Goal: Information Seeking & Learning: Learn about a topic

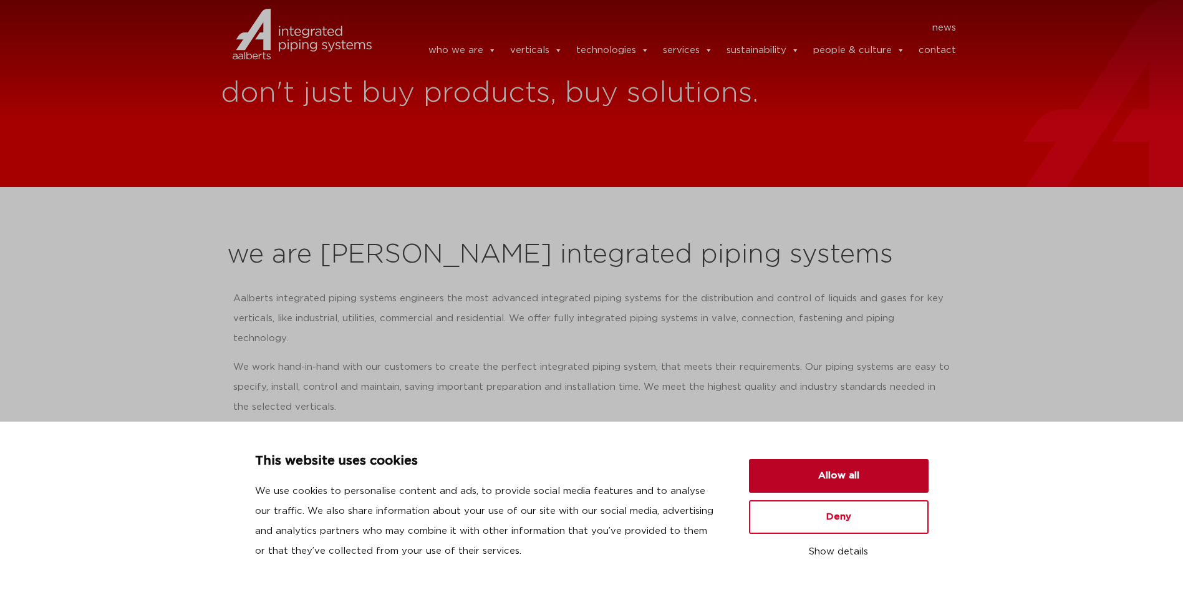
click at [839, 476] on button "Allow all" at bounding box center [839, 476] width 180 height 34
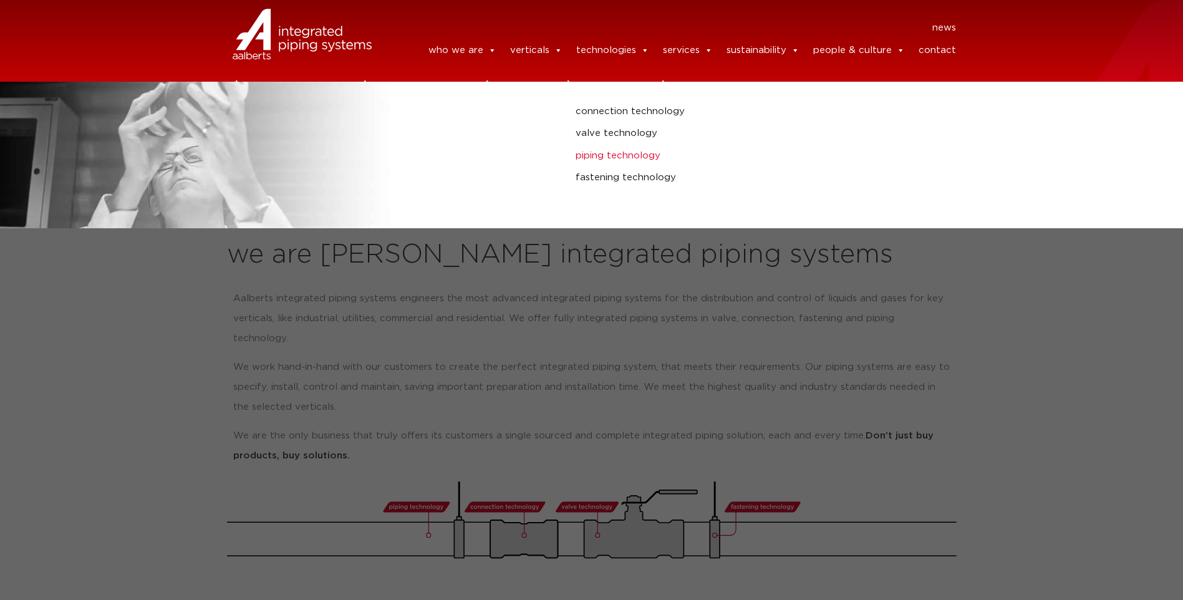
click at [622, 148] on link "piping technology" at bounding box center [798, 156] width 444 height 16
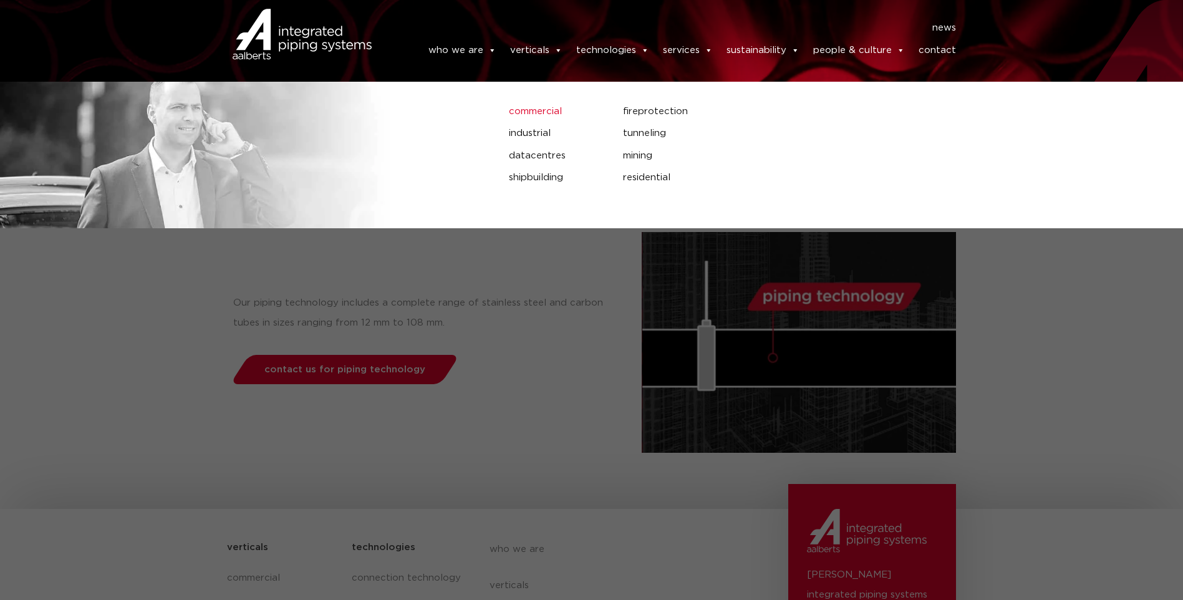
click at [530, 114] on link "commercial" at bounding box center [556, 112] width 95 height 16
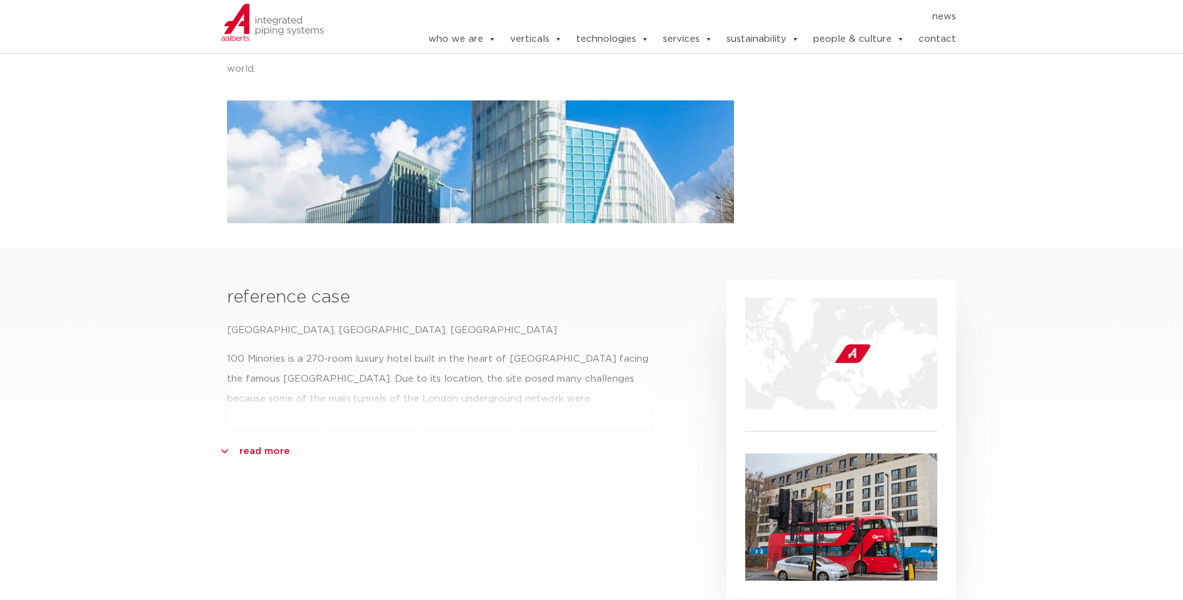
scroll to position [508, 0]
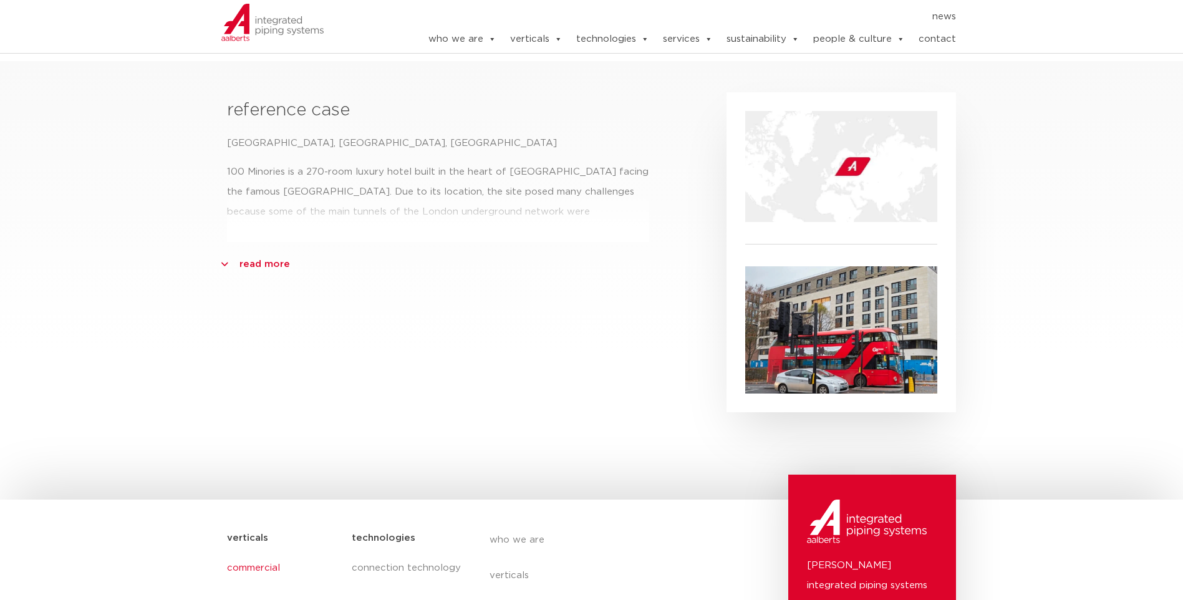
click at [793, 326] on img at bounding box center [841, 329] width 192 height 127
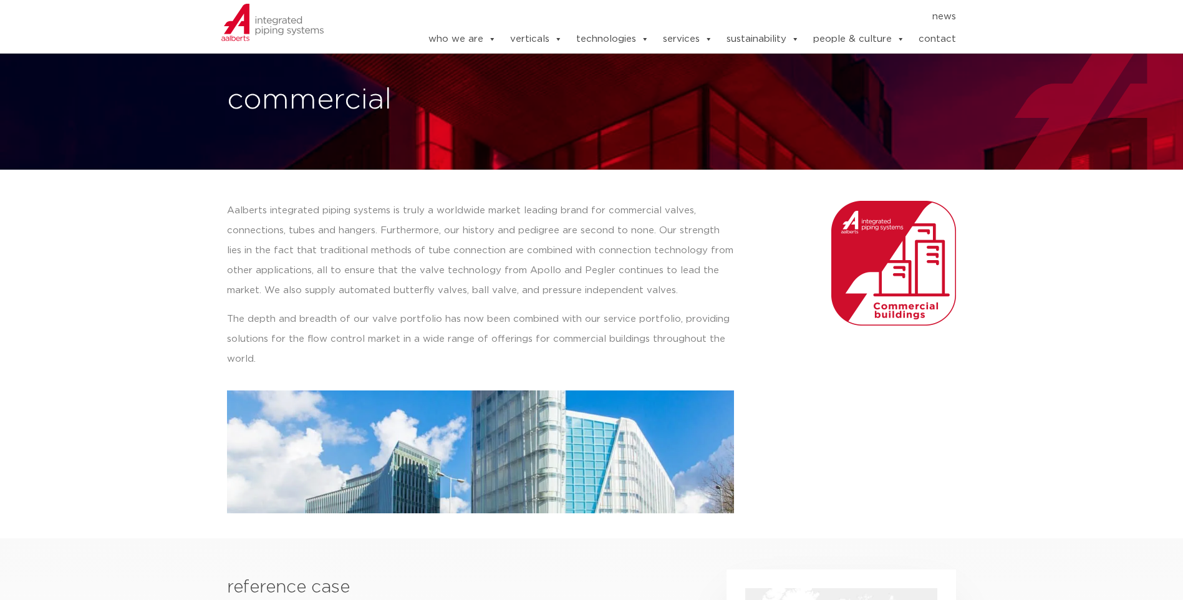
scroll to position [0, 0]
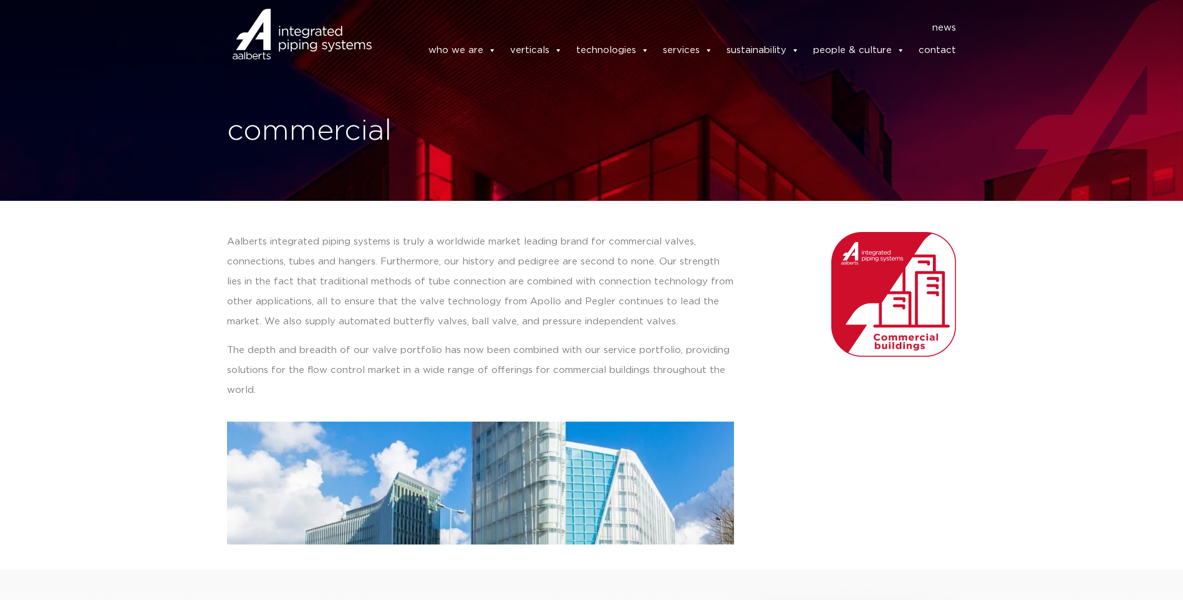
click at [947, 48] on link "contact" at bounding box center [936, 50] width 37 height 25
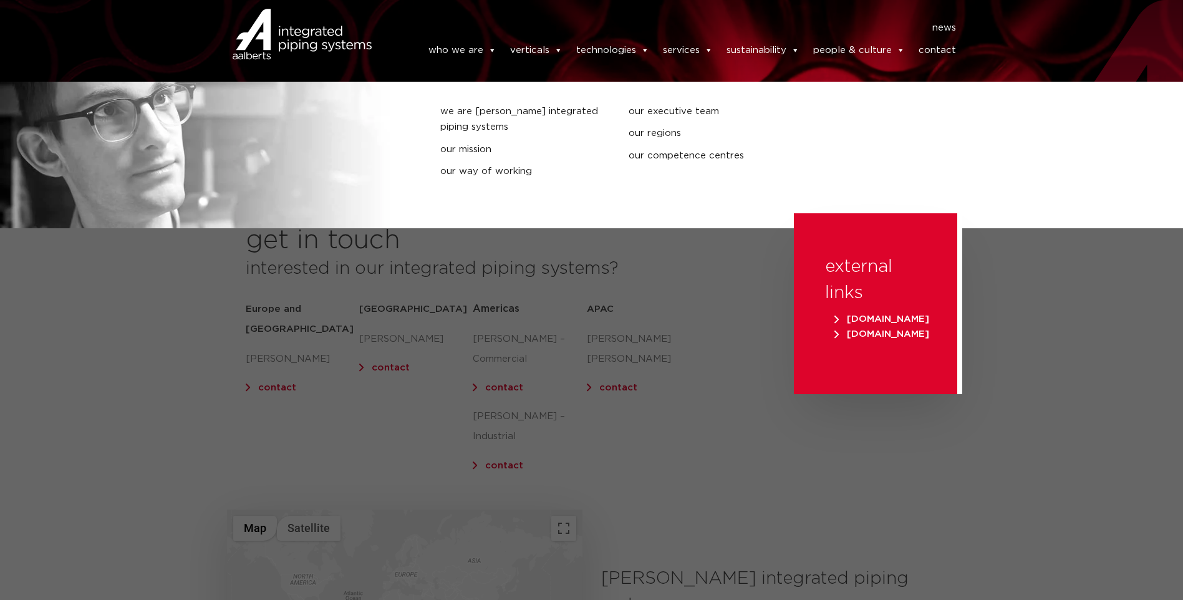
click at [465, 54] on link "who we are" at bounding box center [462, 50] width 68 height 25
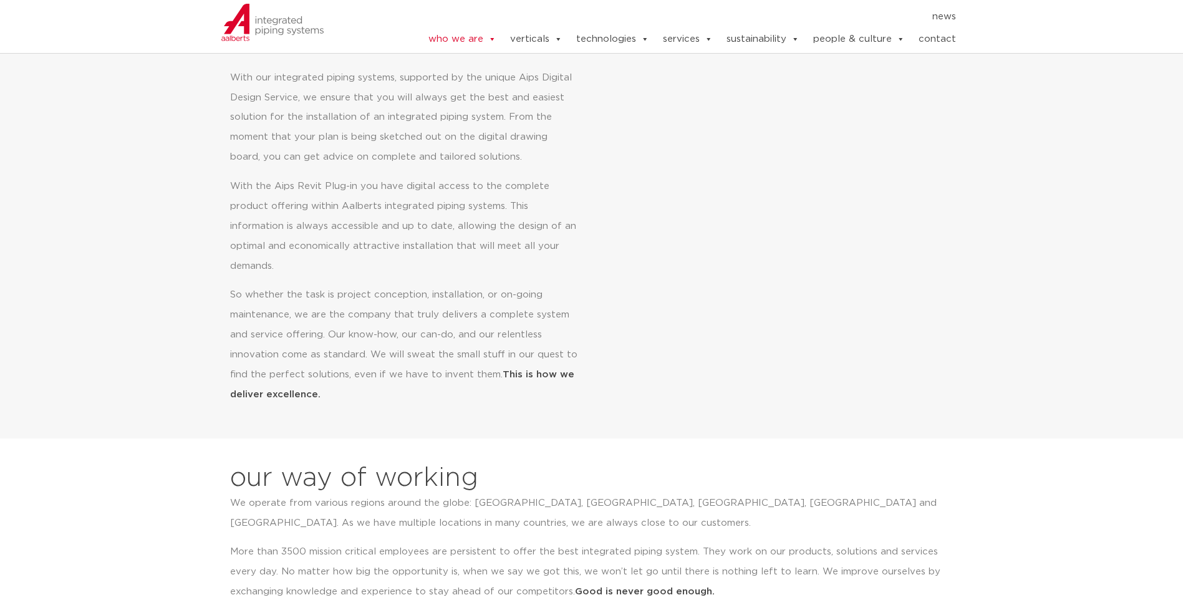
scroll to position [561, 0]
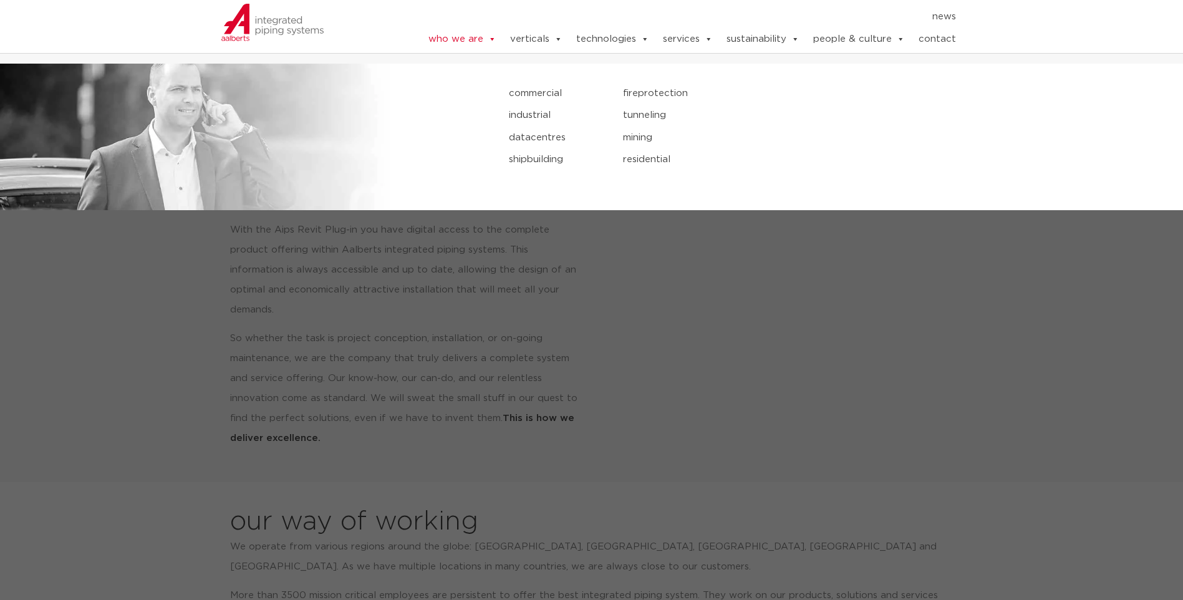
click at [552, 44] on link "verticals" at bounding box center [536, 39] width 52 height 25
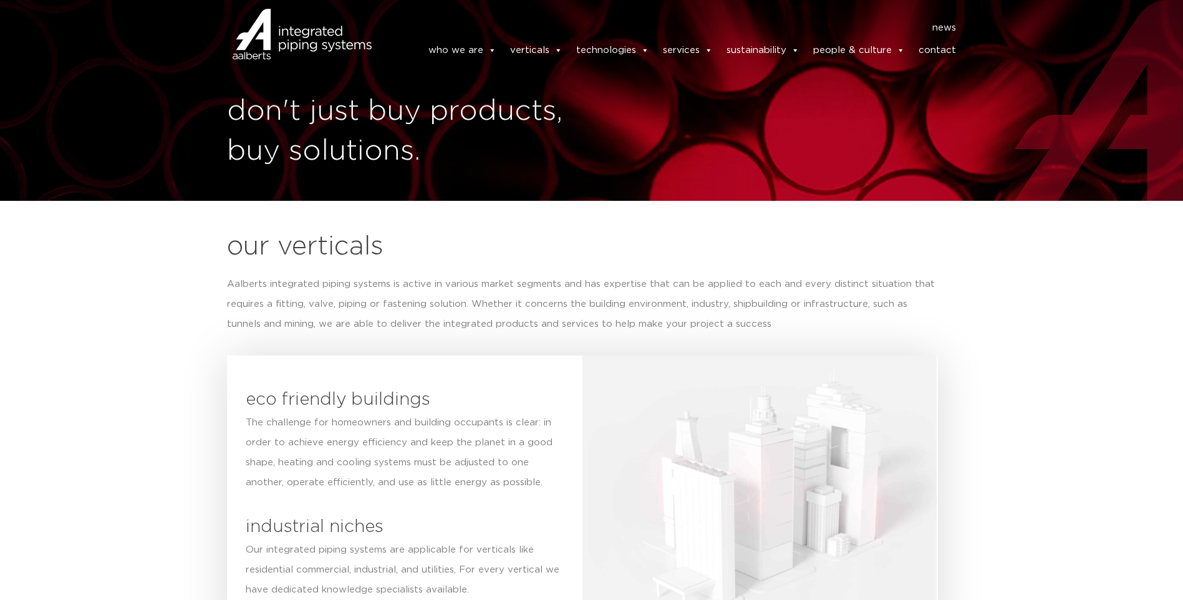
click at [559, 49] on span at bounding box center [557, 50] width 9 height 25
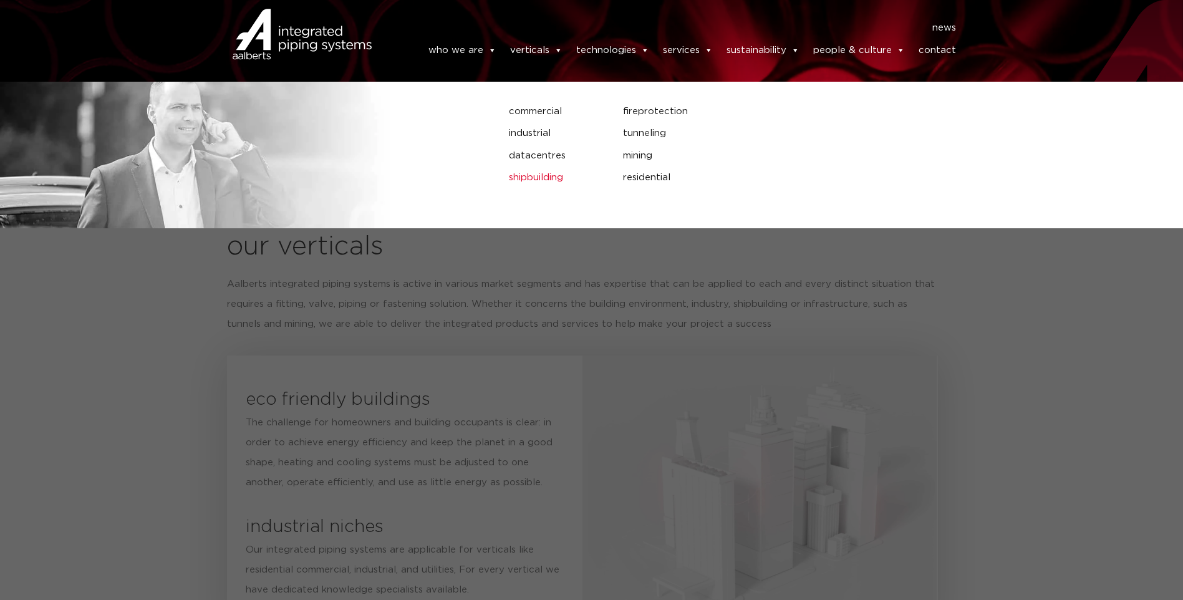
click at [528, 175] on link "shipbuilding" at bounding box center [556, 178] width 95 height 16
